Goal: Task Accomplishment & Management: Manage account settings

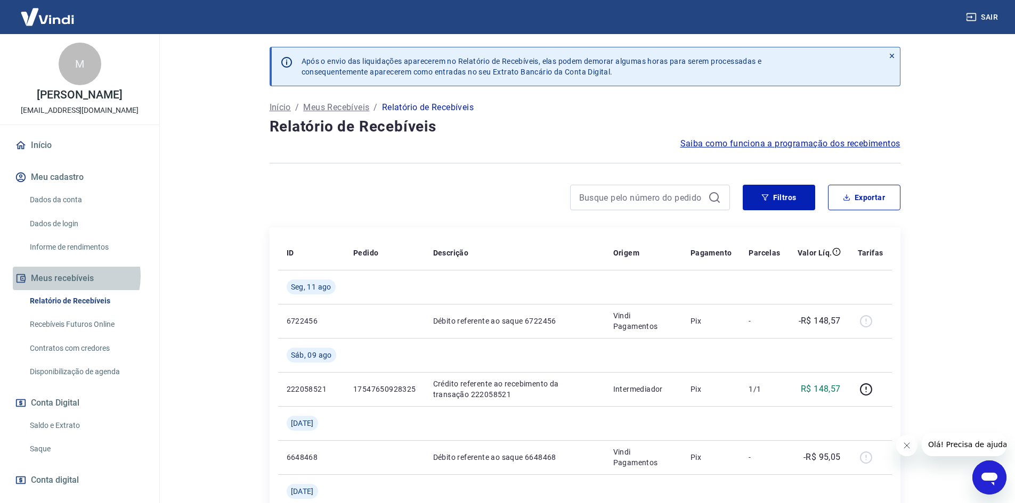
click at [66, 276] on button "Meus recebíveis" at bounding box center [80, 278] width 134 height 23
click at [40, 143] on link "Início" at bounding box center [80, 145] width 134 height 23
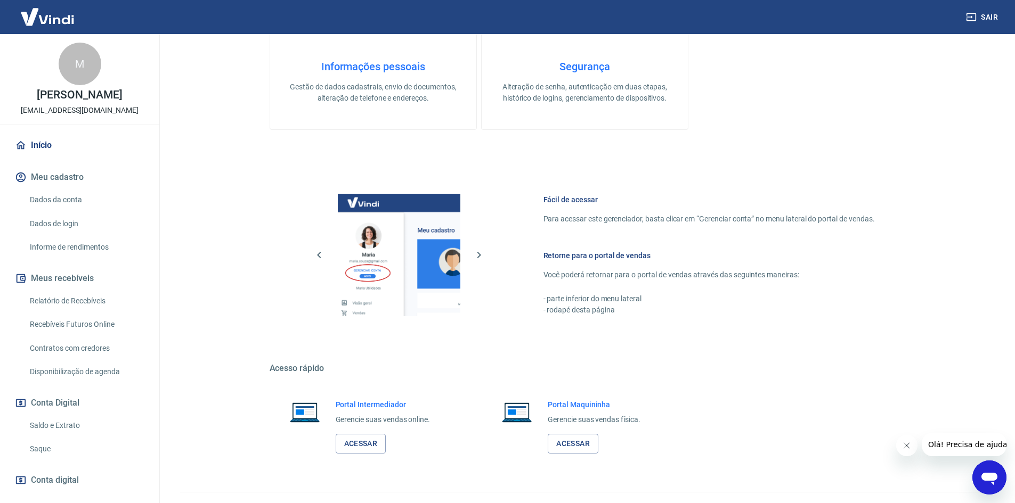
scroll to position [327, 0]
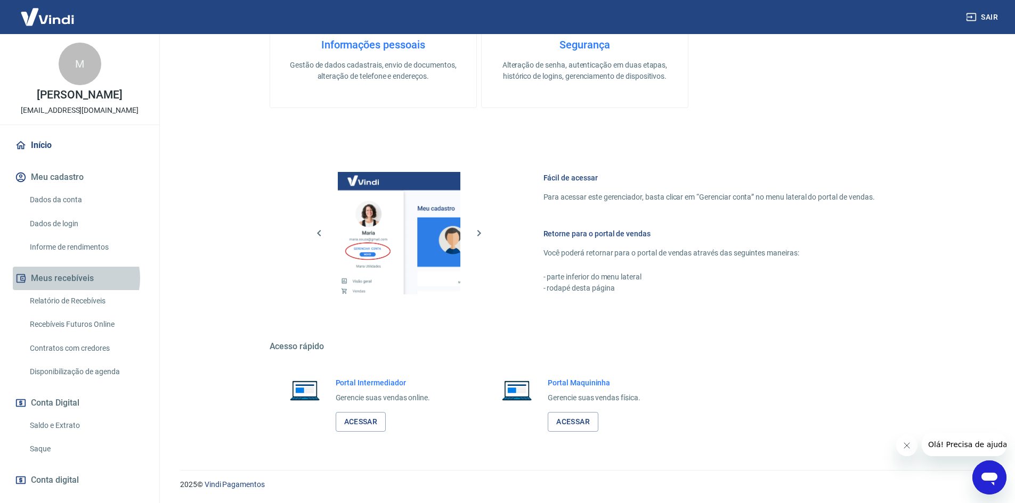
click at [75, 278] on button "Meus recebíveis" at bounding box center [80, 278] width 134 height 23
click at [361, 420] on link "Acessar" at bounding box center [361, 422] width 51 height 20
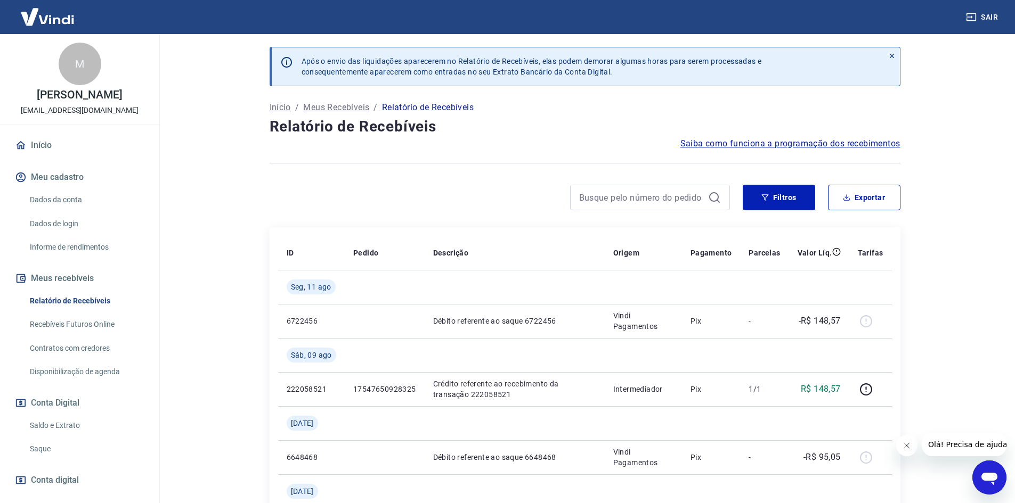
click at [55, 276] on button "Meus recebíveis" at bounding box center [80, 278] width 134 height 23
click at [65, 425] on link "Saldo e Extrato" at bounding box center [86, 426] width 121 height 22
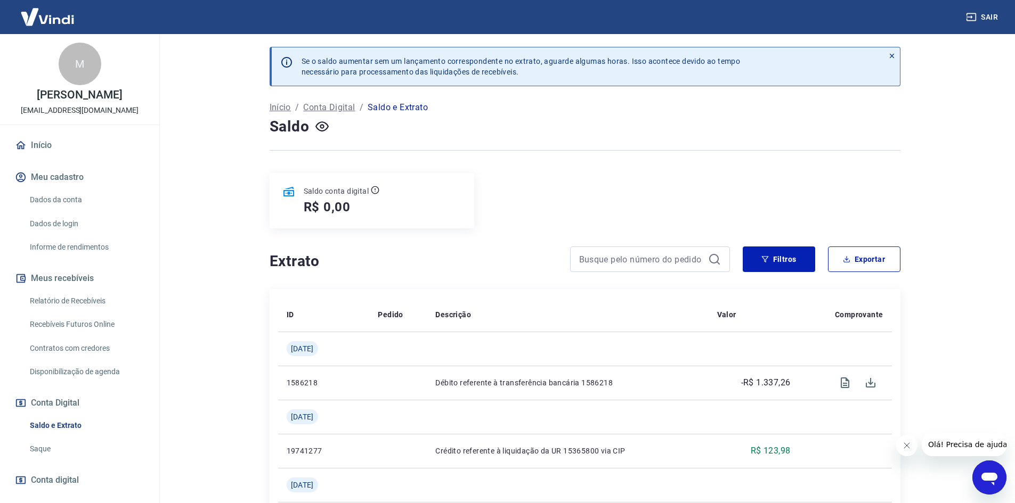
click at [333, 108] on p "Conta Digital" at bounding box center [329, 107] width 52 height 13
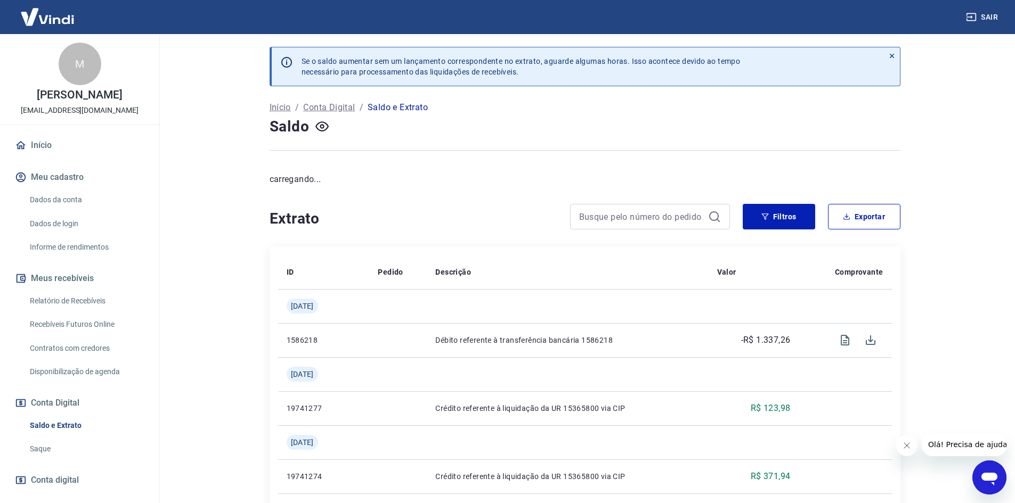
click at [41, 141] on link "Início" at bounding box center [80, 145] width 134 height 23
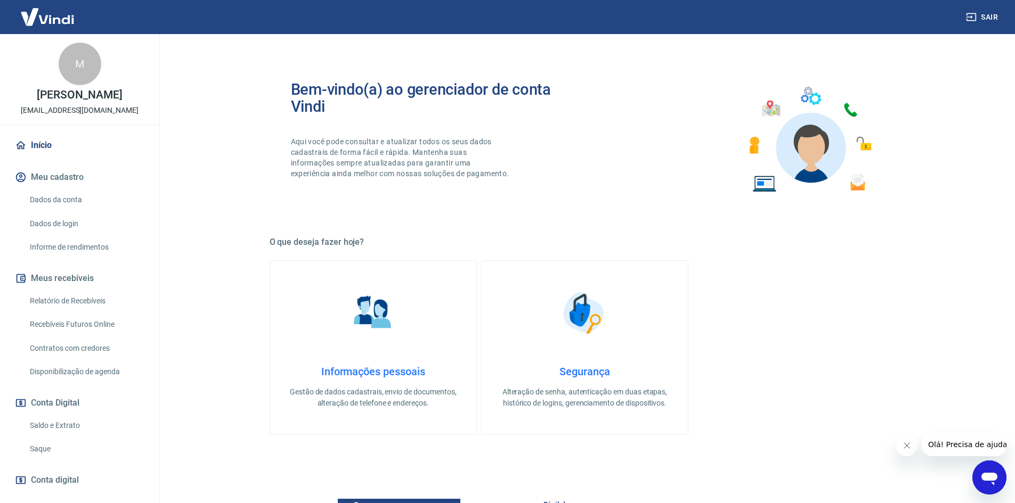
click at [56, 283] on button "Meus recebíveis" at bounding box center [80, 278] width 134 height 23
